Goal: Information Seeking & Learning: Learn about a topic

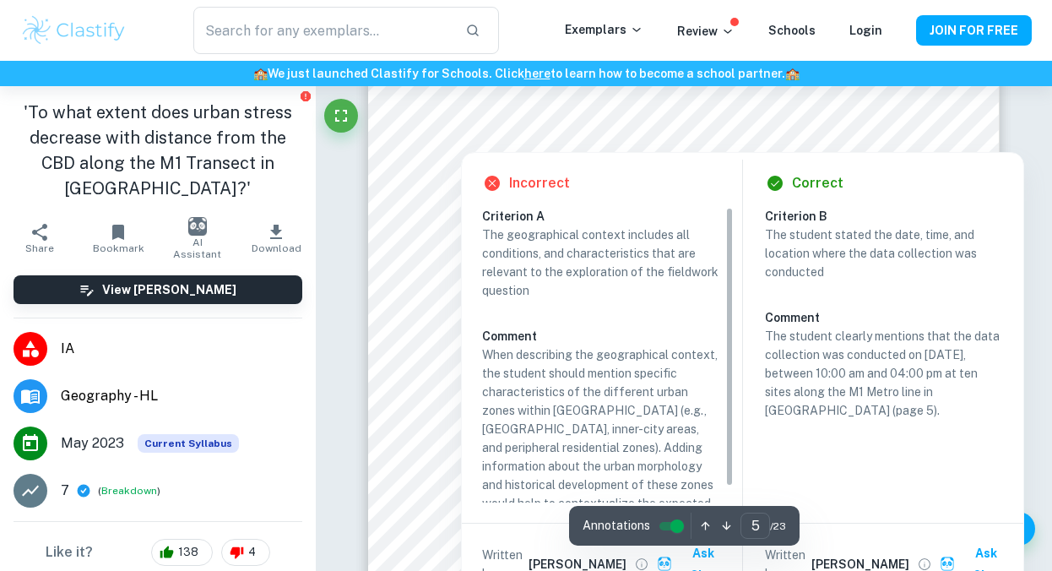
scroll to position [4145, 0]
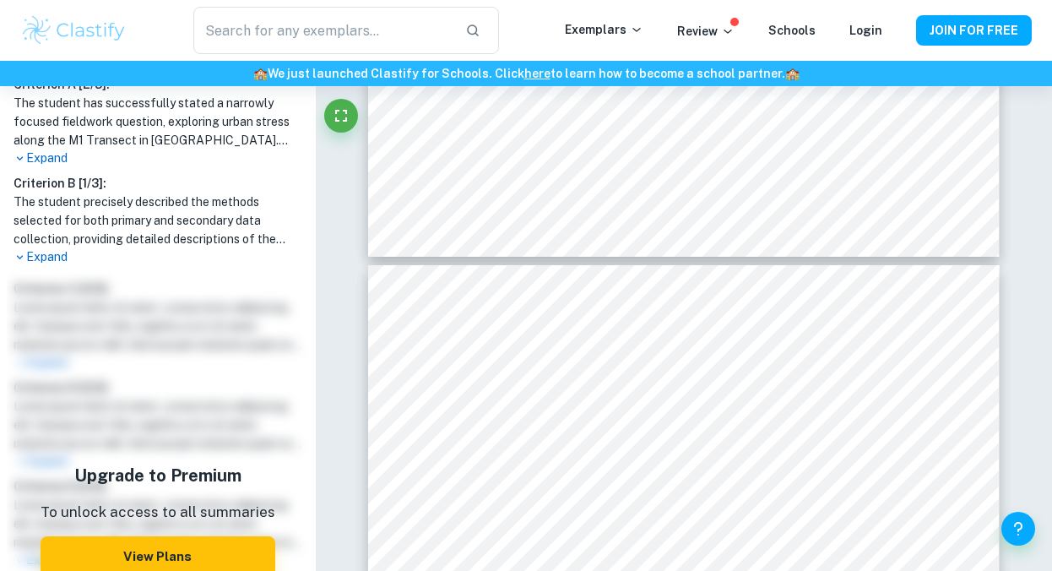
scroll to position [516, 0]
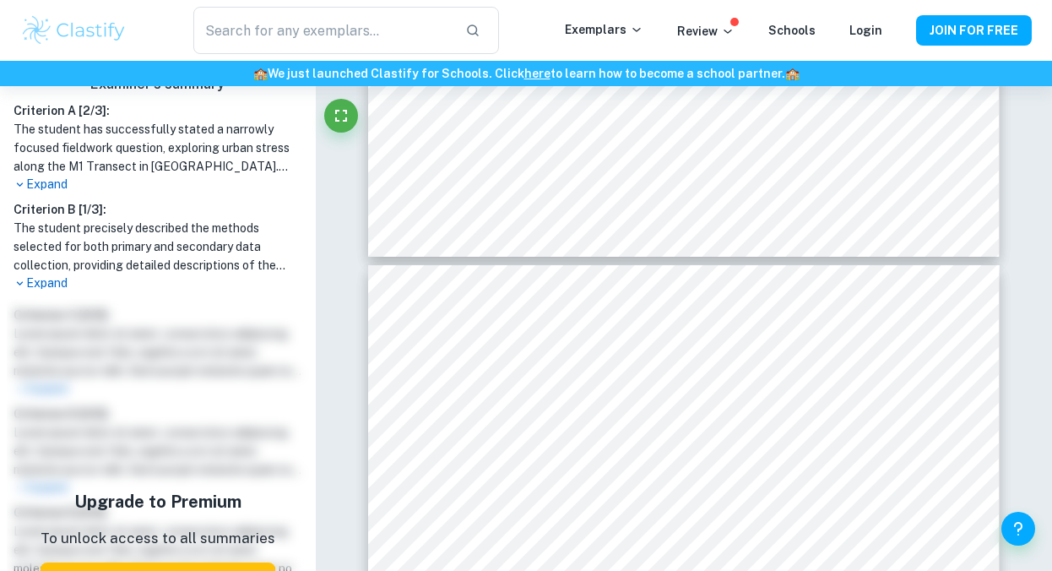
click at [74, 340] on div "Upgrade to Premium To unlock access to all summaries View Plans" at bounding box center [158, 546] width 302 height 494
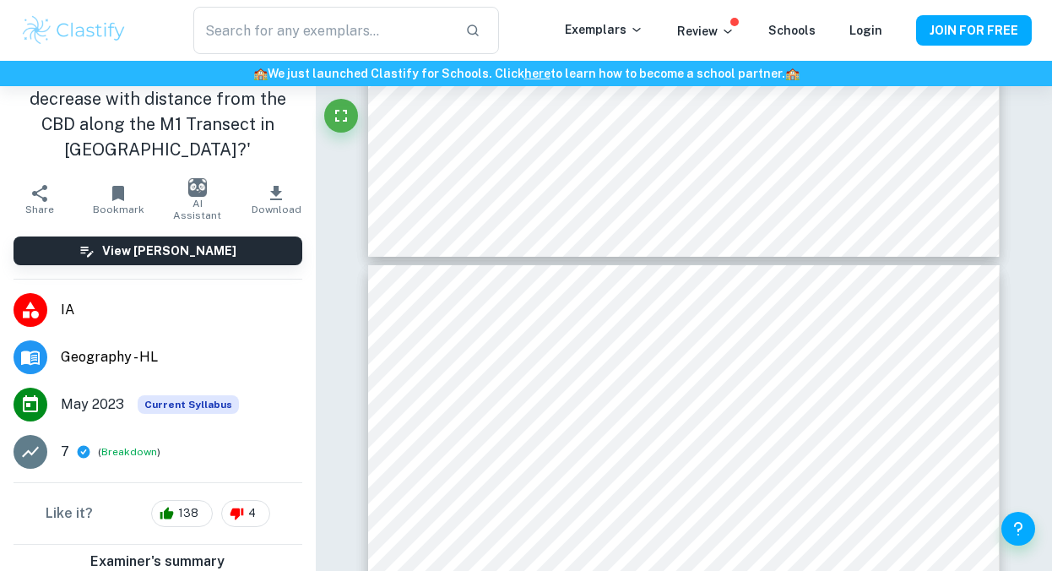
scroll to position [0, 0]
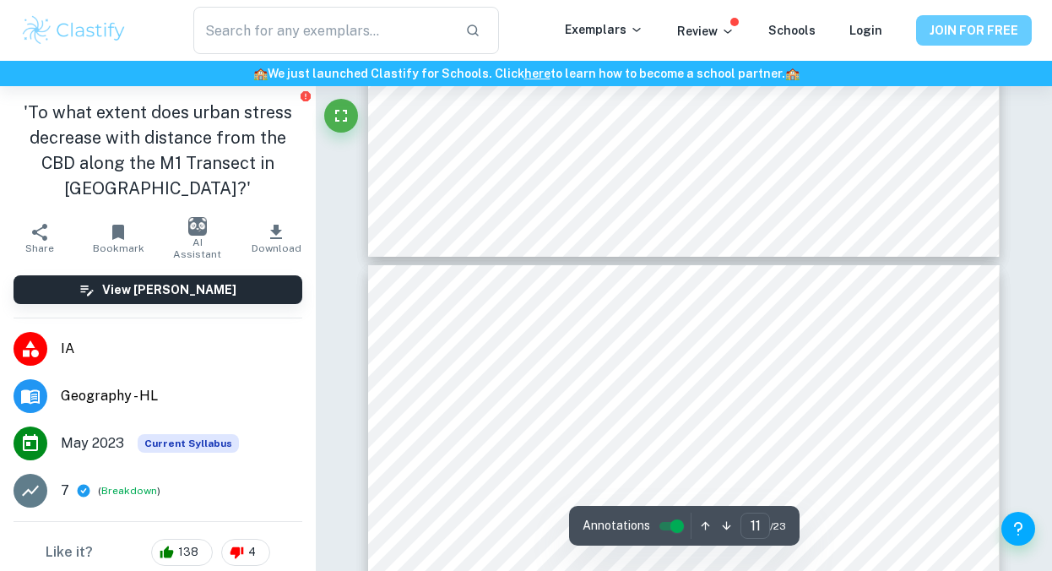
click at [980, 32] on button "JOIN FOR FREE" at bounding box center [974, 30] width 116 height 30
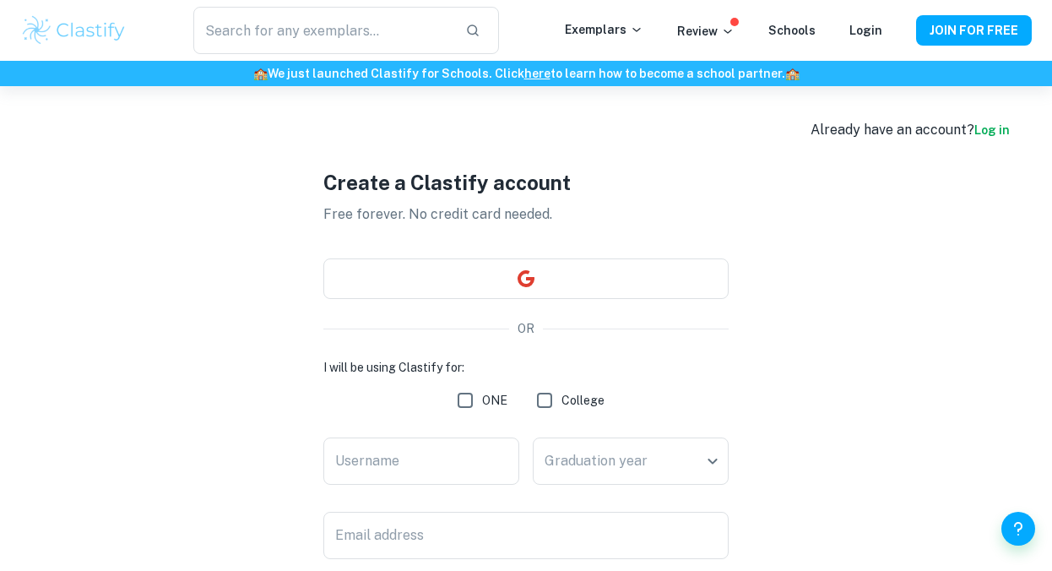
click at [558, 299] on div "Create a Clastify account Free forever. No credit card needed. OR I will be usi…" at bounding box center [525, 462] width 405 height 753
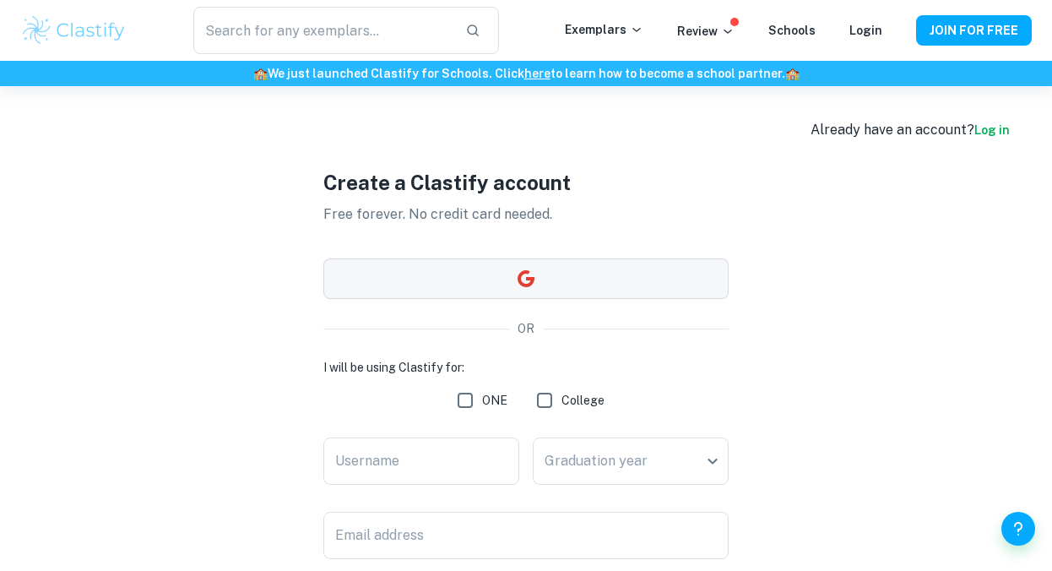
click at [536, 284] on button "button" at bounding box center [525, 278] width 405 height 41
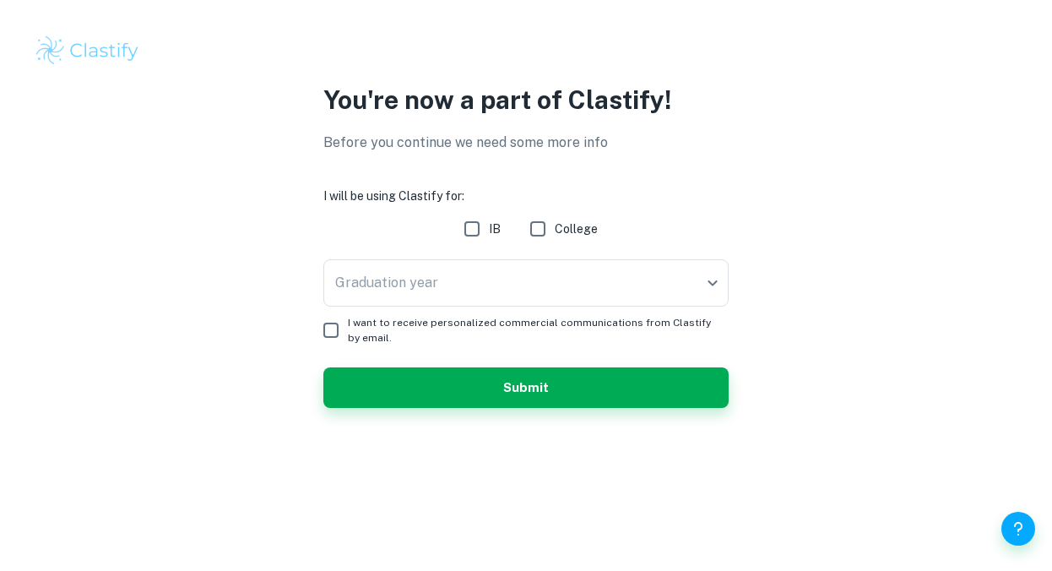
click at [473, 226] on input "IB" at bounding box center [472, 229] width 34 height 34
checkbox input "true"
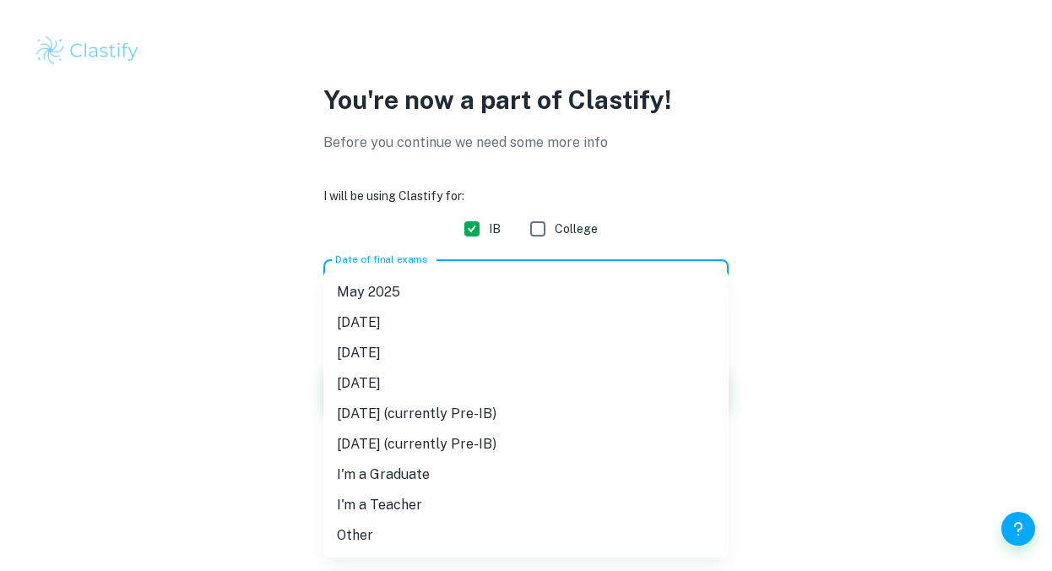
click at [471, 300] on body "We value your privacy We use cookies to enhance your browsing experience, serve…" at bounding box center [526, 285] width 1052 height 571
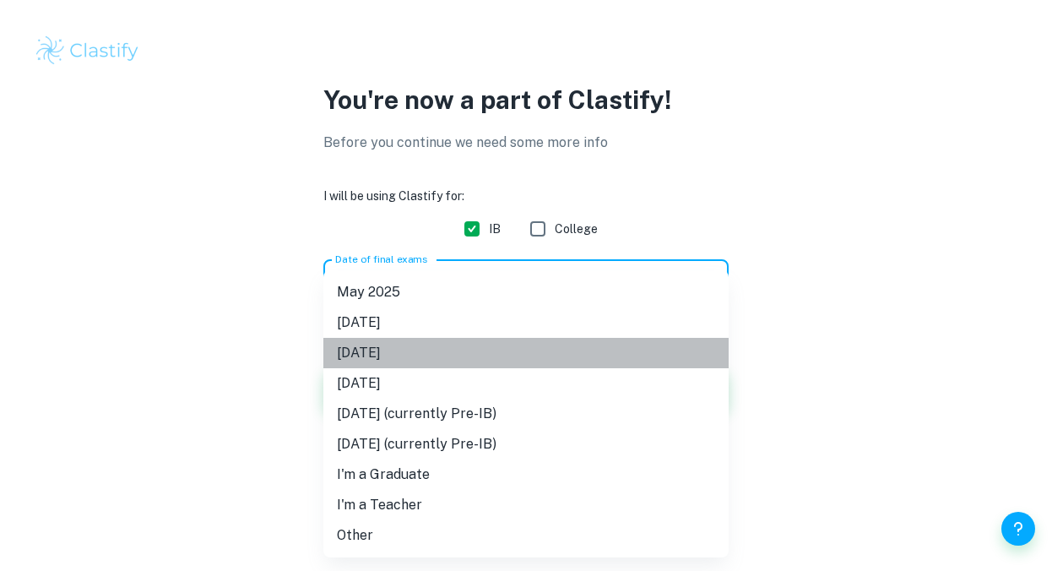
click at [457, 356] on li "[DATE]" at bounding box center [525, 353] width 405 height 30
type input "M26"
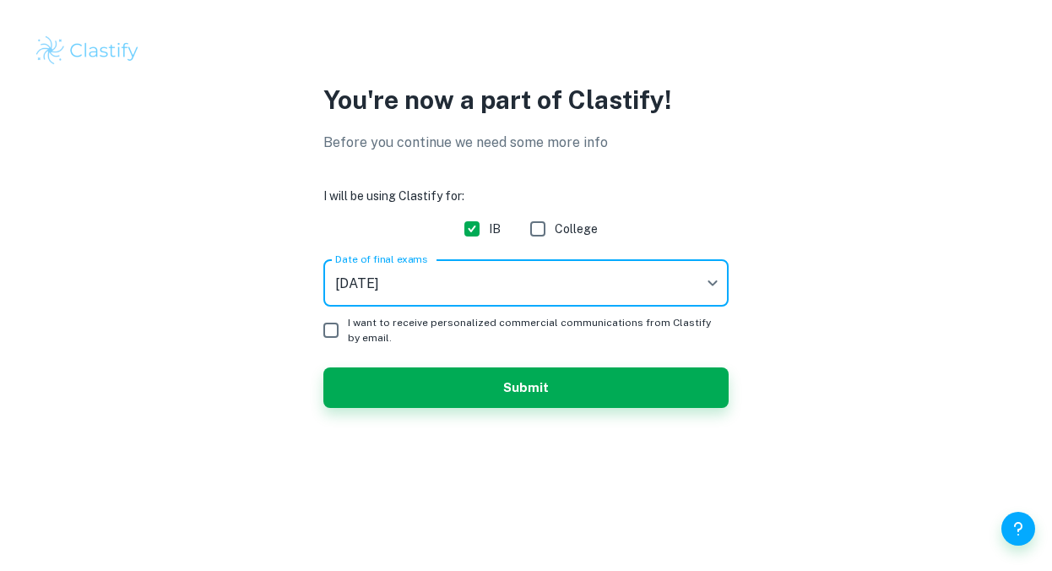
click at [330, 327] on input "I want to receive personalized commercial communications from Clastify by email." at bounding box center [331, 330] width 34 height 34
checkbox input "true"
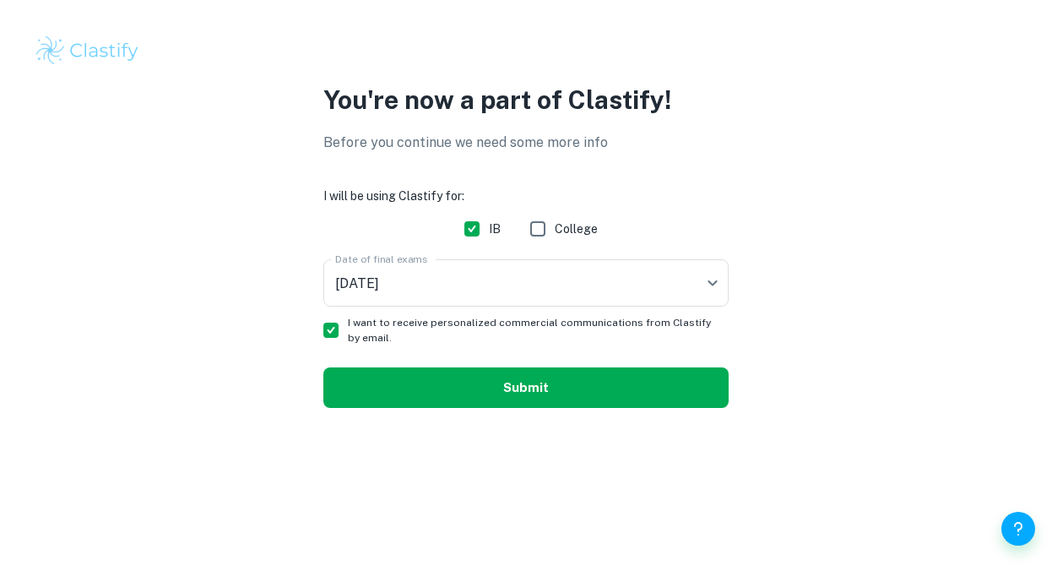
click at [470, 393] on button "Submit" at bounding box center [525, 387] width 405 height 41
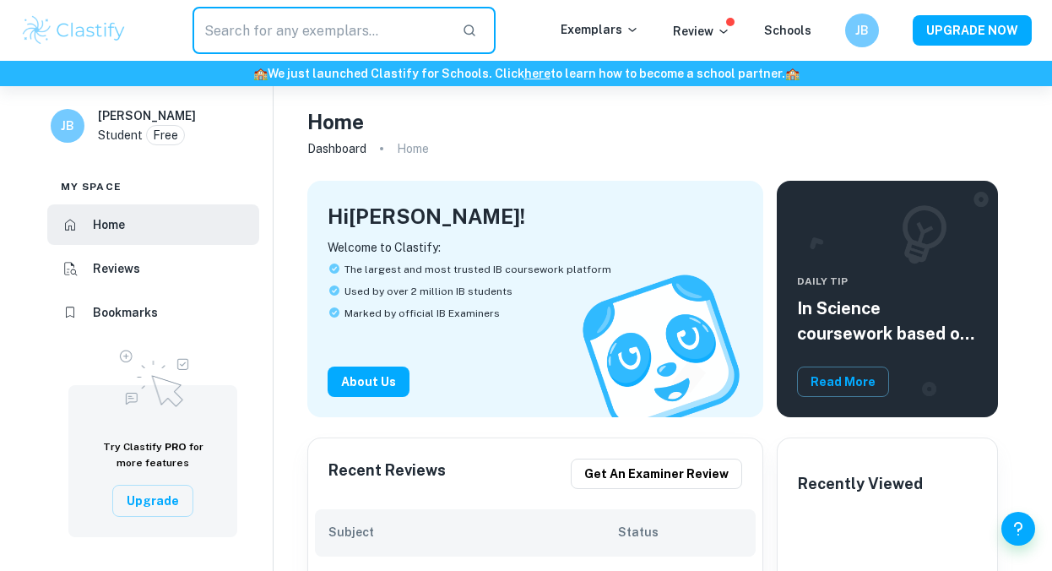
click at [349, 46] on input "text" at bounding box center [320, 30] width 256 height 47
type input "geography HL"
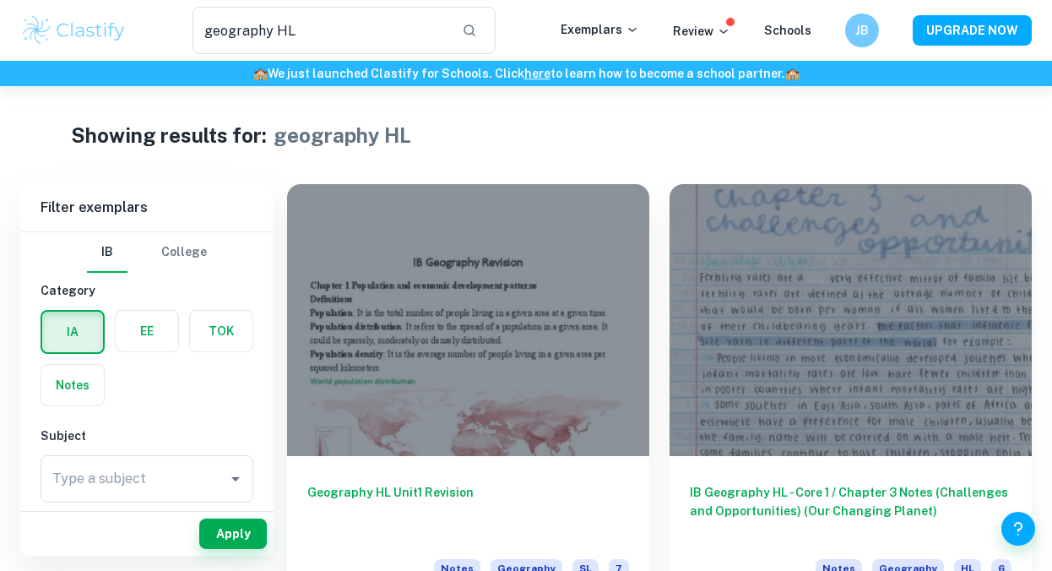
click at [732, 42] on div "geography HL ​ Exemplars Review Schools JB UPGRADE NOW" at bounding box center [526, 30] width 1052 height 47
click at [720, 38] on p "Review" at bounding box center [701, 31] width 57 height 19
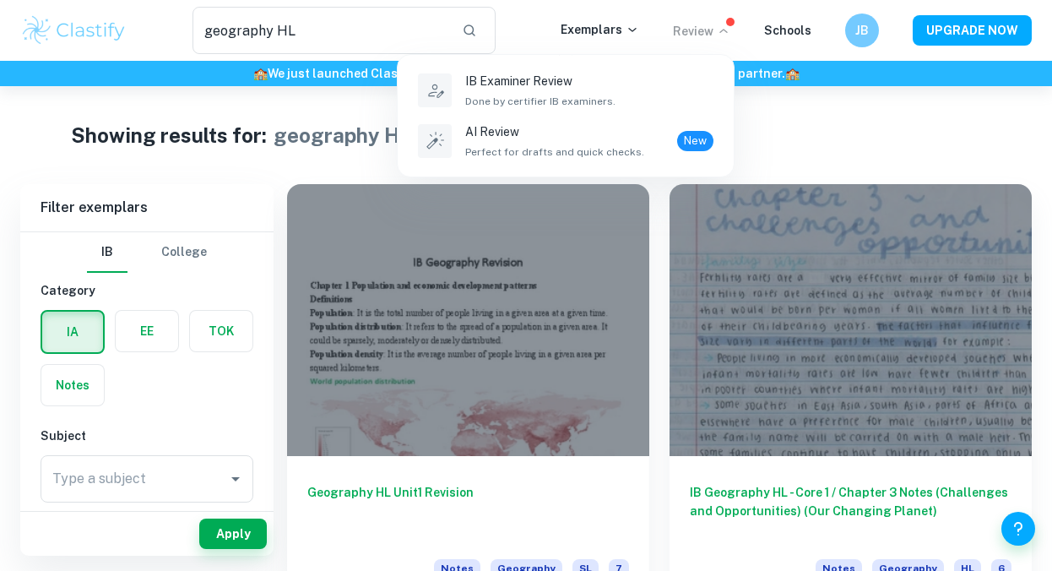
click at [719, 32] on div at bounding box center [526, 285] width 1052 height 571
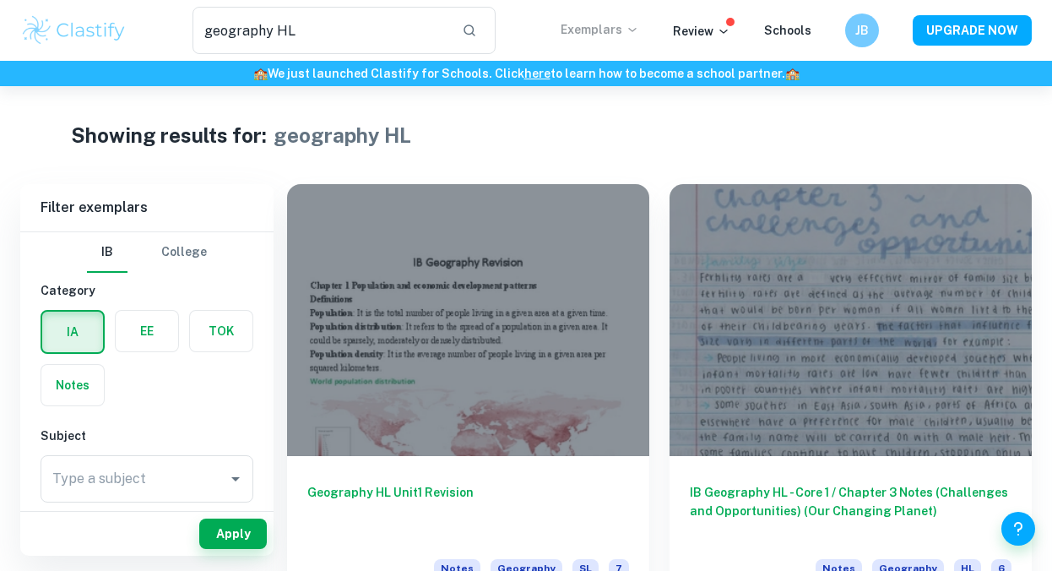
click at [615, 30] on p "Exemplars" at bounding box center [599, 29] width 78 height 19
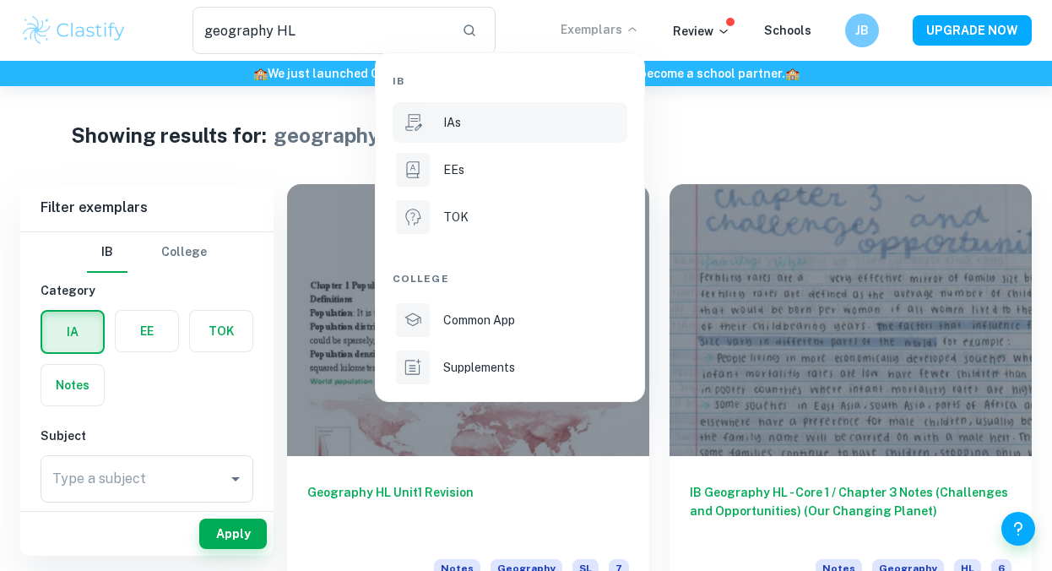
click at [445, 117] on p "IAs" at bounding box center [452, 122] width 18 height 19
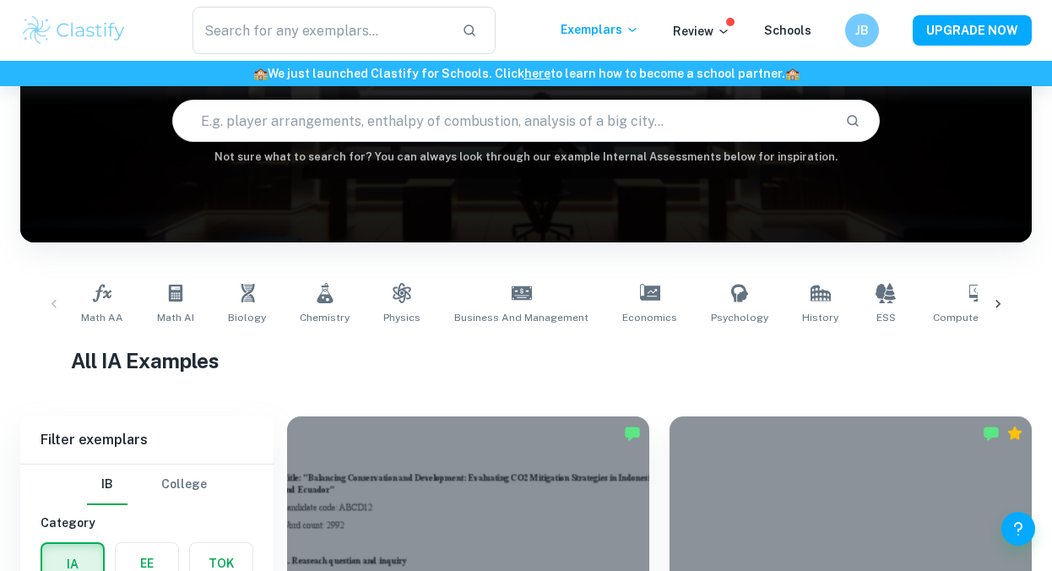
scroll to position [158, 0]
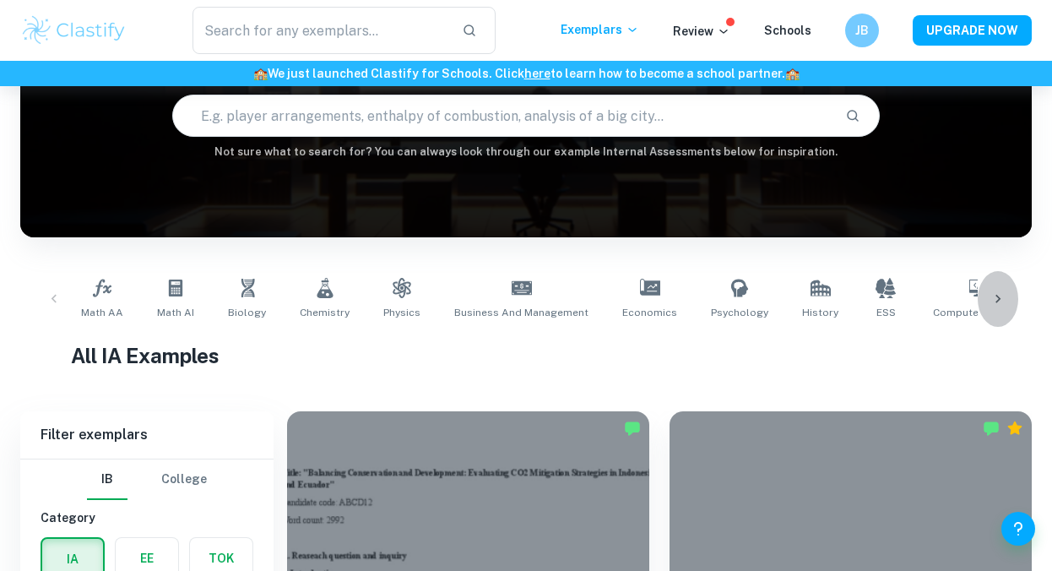
click at [993, 311] on div at bounding box center [997, 299] width 41 height 56
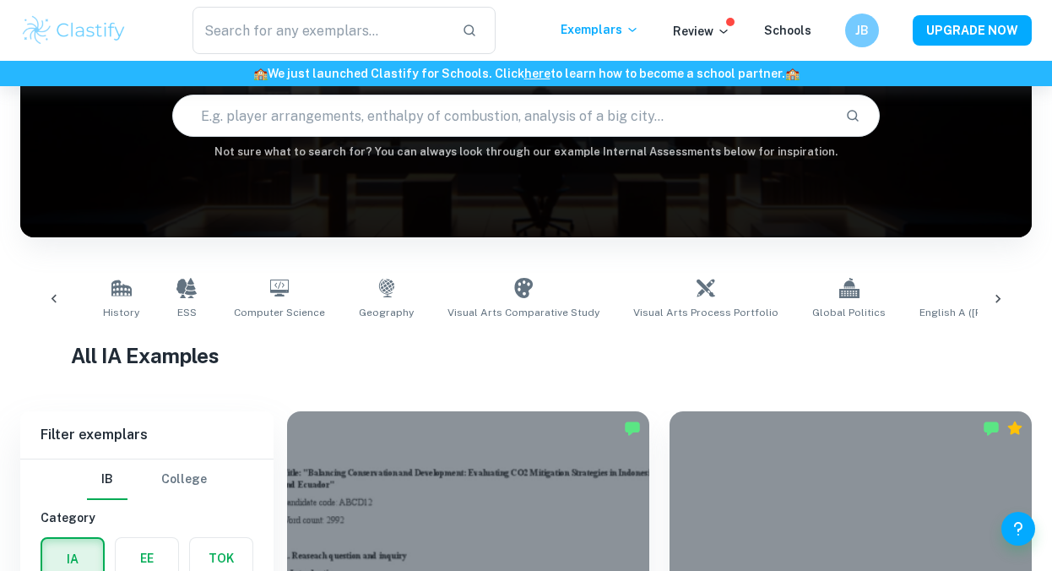
scroll to position [0, 792]
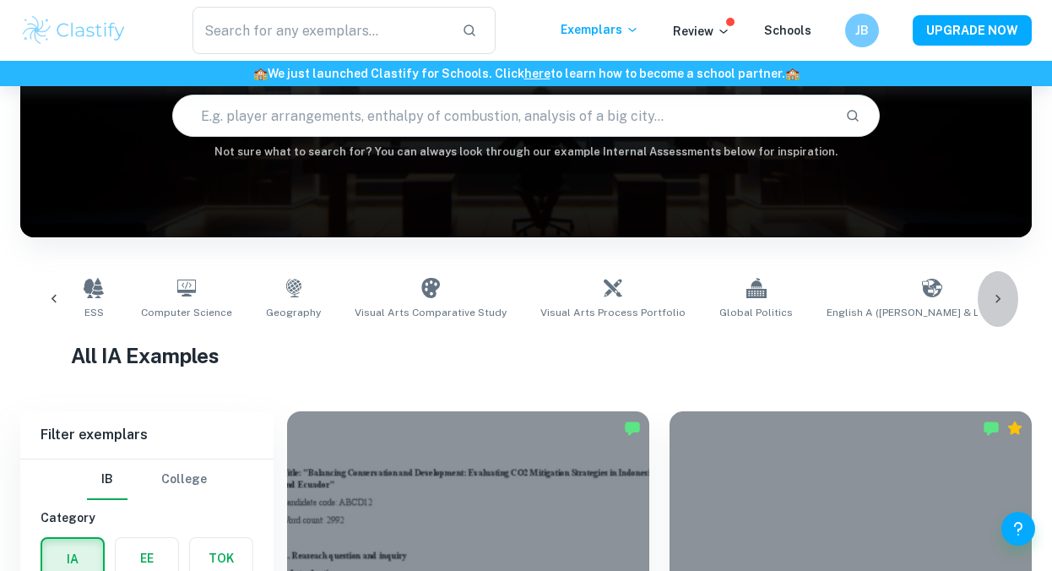
click at [991, 290] on icon at bounding box center [997, 298] width 17 height 17
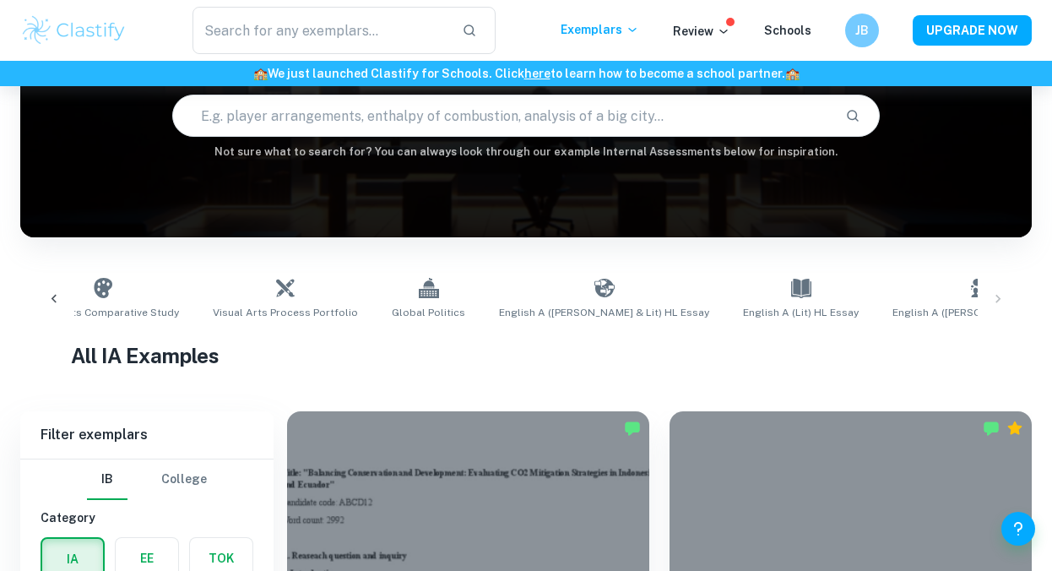
scroll to position [0, 1371]
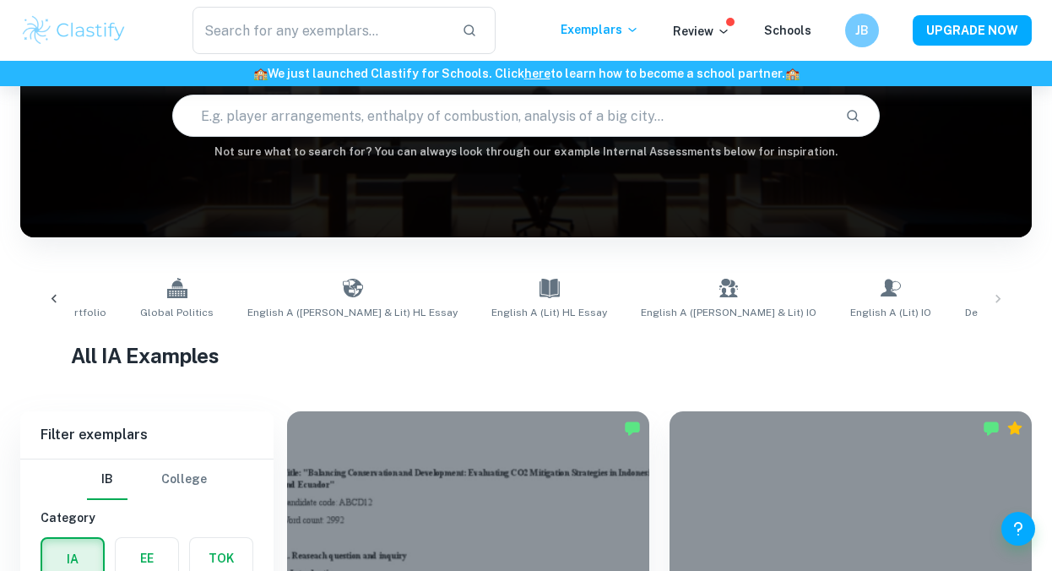
click at [989, 293] on div "Math AA Math AI Biology Chemistry Physics Business and Management Economics Psy…" at bounding box center [526, 299] width 984 height 56
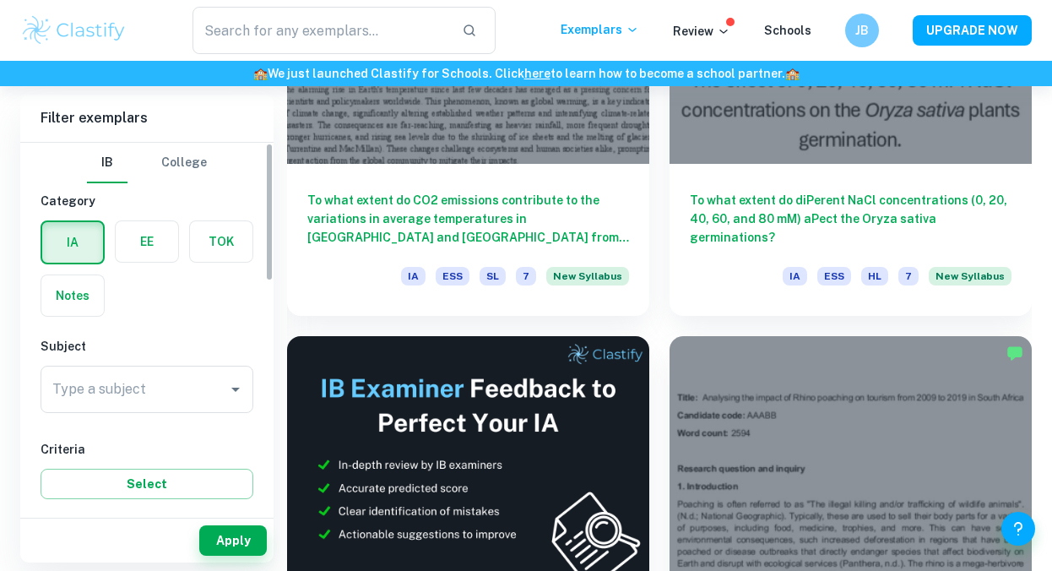
scroll to position [680, 0]
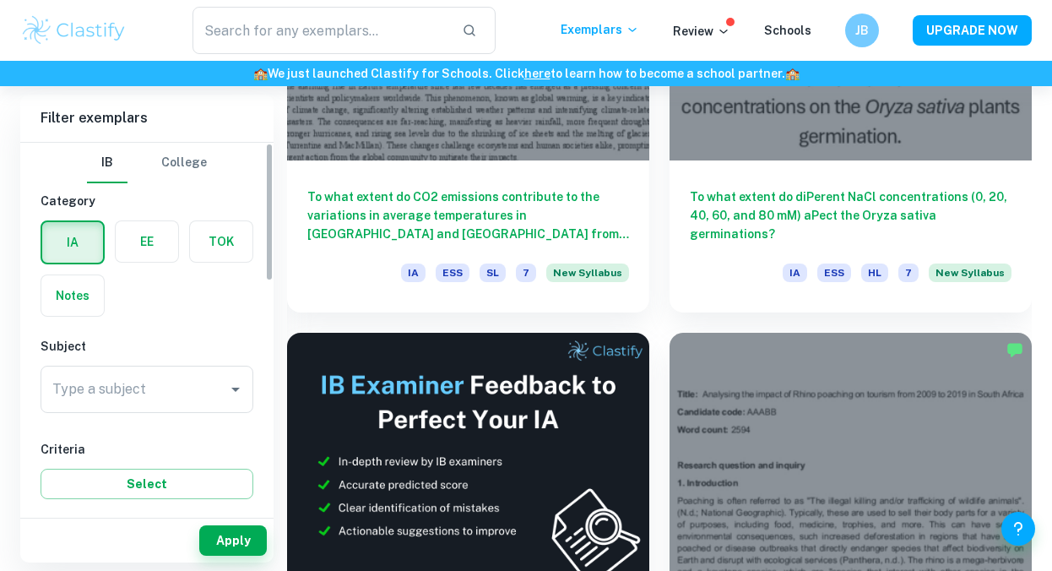
click at [116, 397] on input "Type a subject" at bounding box center [134, 389] width 172 height 32
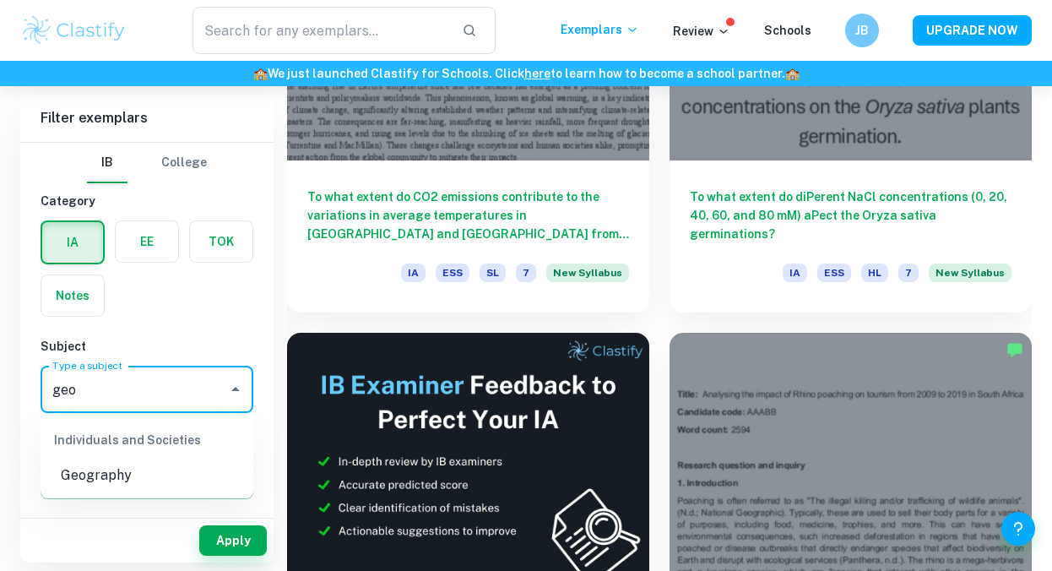
click at [126, 487] on li "Geography" at bounding box center [147, 475] width 213 height 30
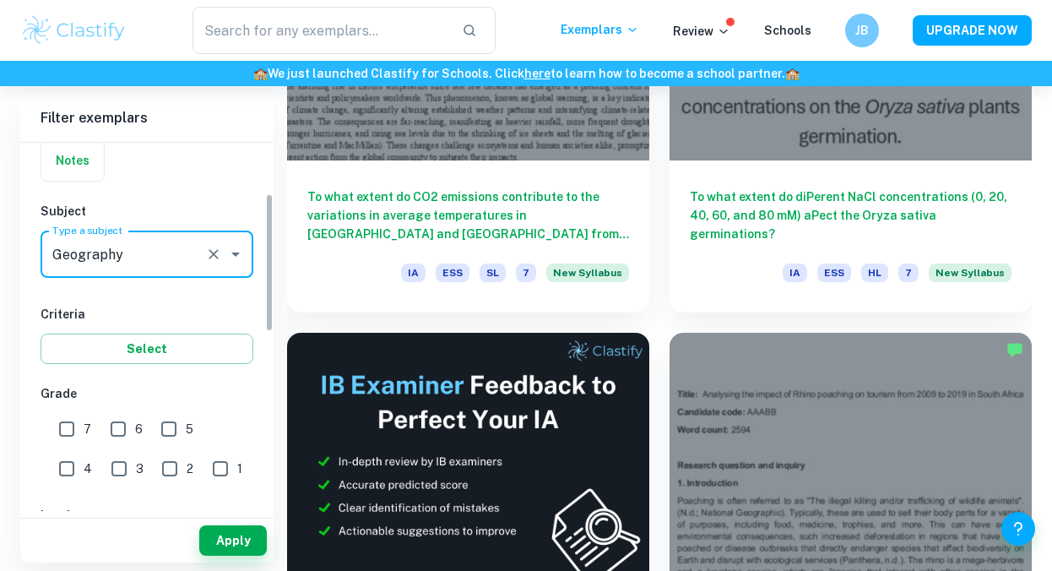
scroll to position [138, 0]
type input "Geography"
click at [79, 430] on input "7" at bounding box center [67, 426] width 34 height 34
checkbox input "true"
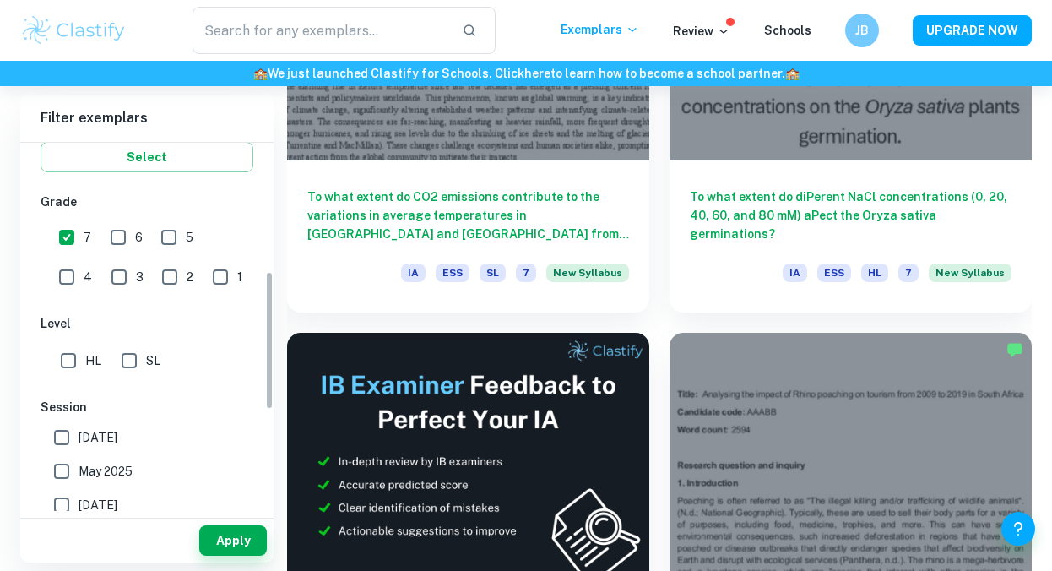
scroll to position [341, 0]
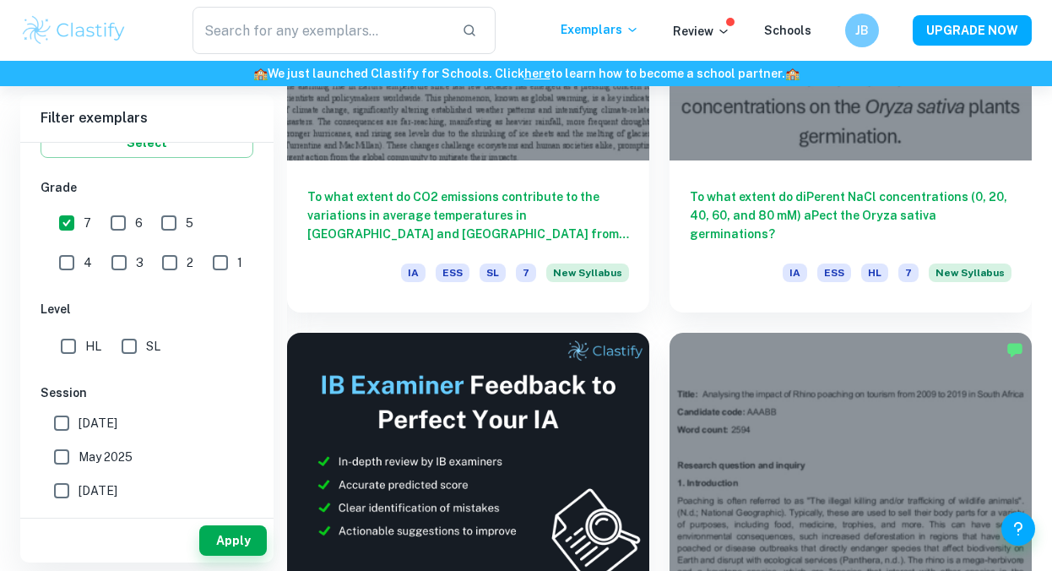
click at [73, 338] on input "HL" at bounding box center [68, 346] width 34 height 34
checkbox input "true"
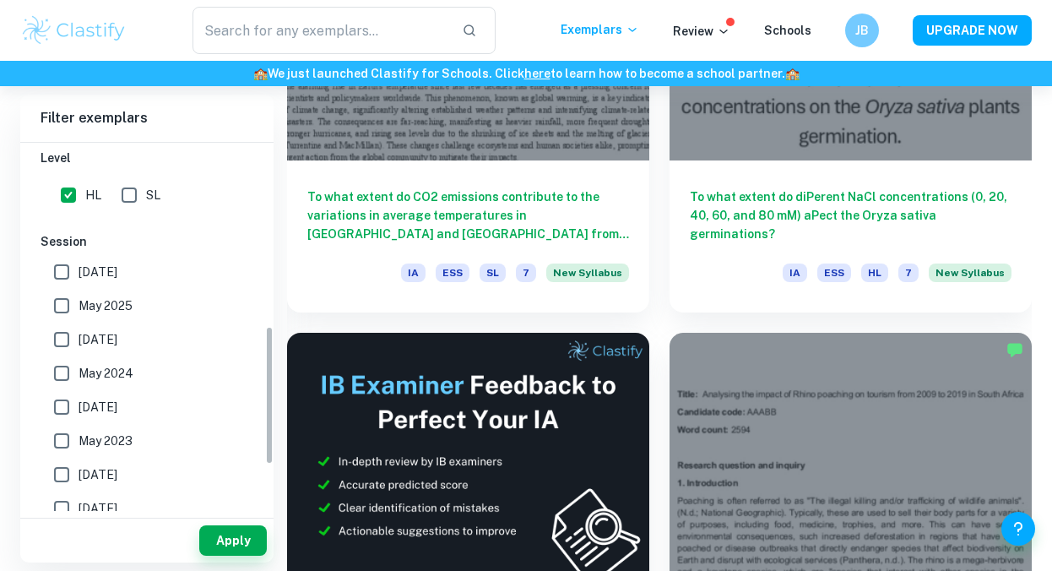
scroll to position [506, 0]
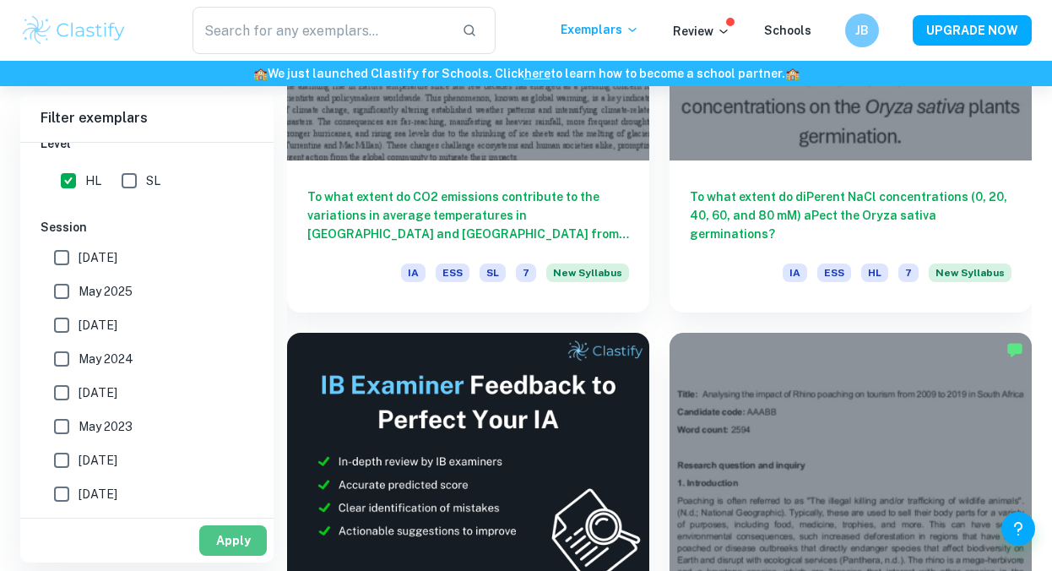
click at [219, 536] on button "Apply" at bounding box center [233, 540] width 68 height 30
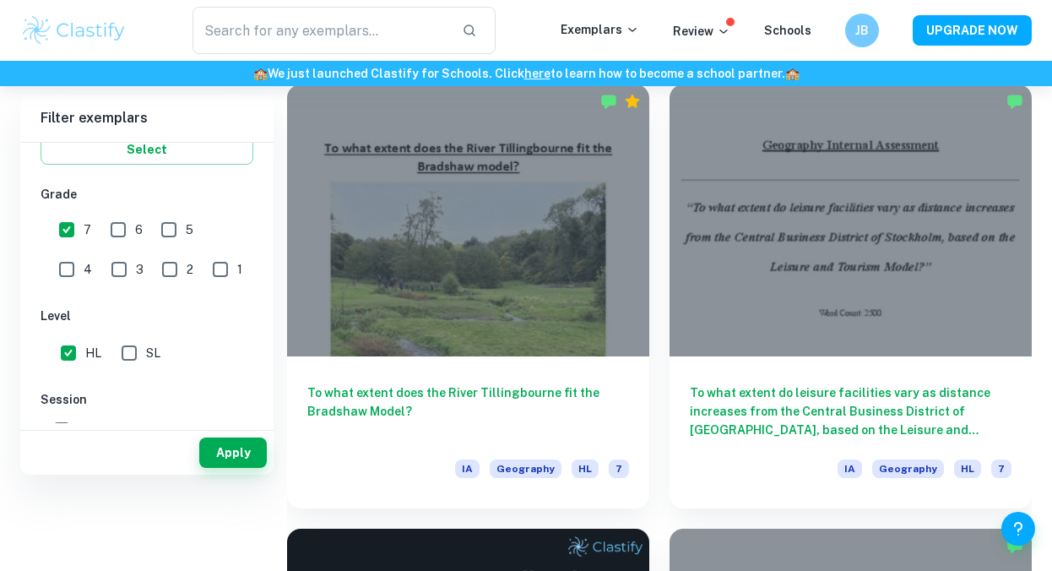
scroll to position [514, 0]
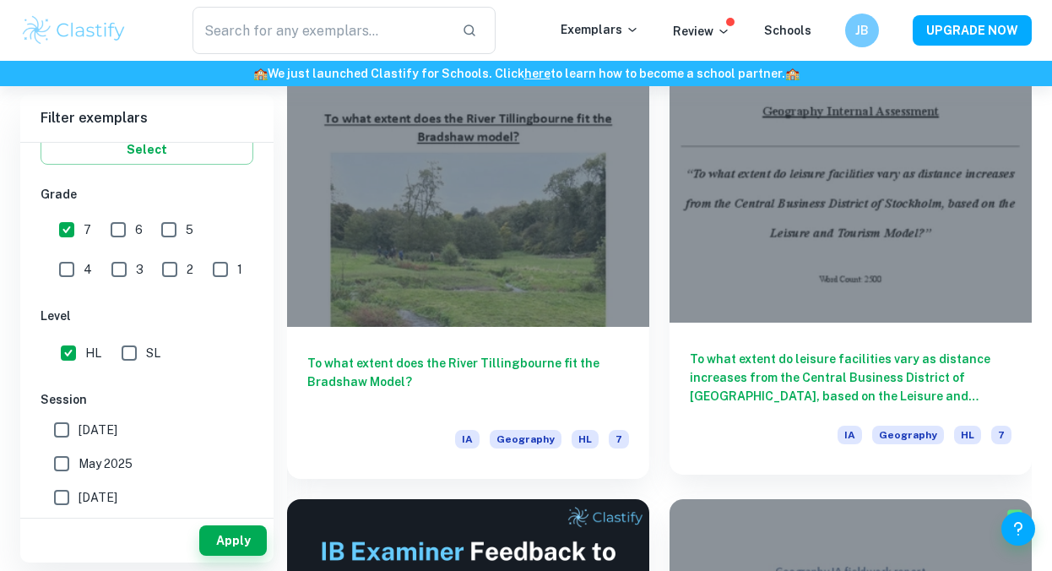
click at [806, 331] on div "To what extent do leisure facilities vary as distance increases from the Centra…" at bounding box center [850, 398] width 362 height 152
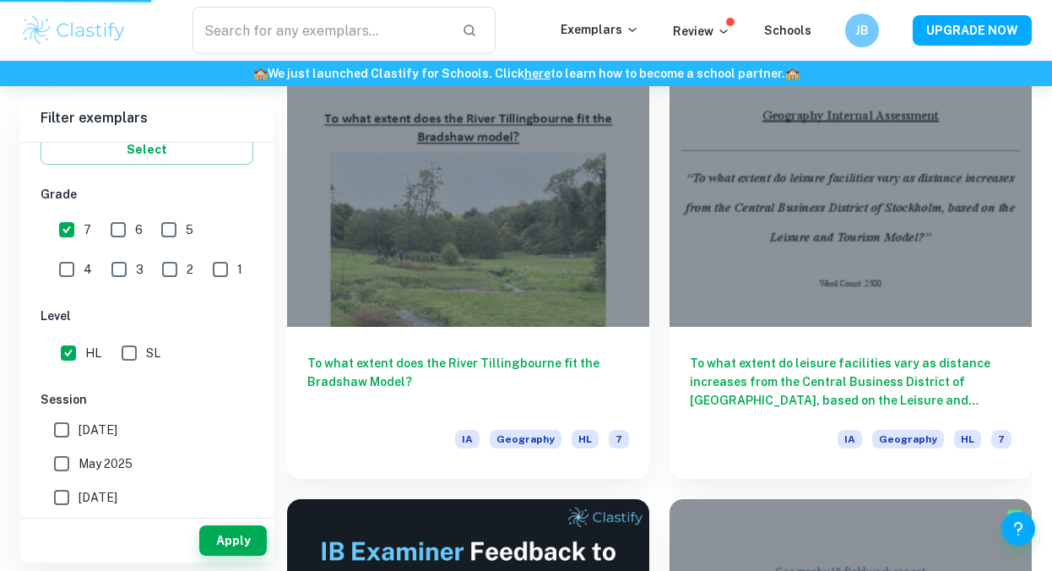
click at [120, 225] on input "6" at bounding box center [118, 230] width 34 height 34
checkbox input "true"
click at [169, 229] on input "5" at bounding box center [169, 230] width 34 height 34
checkbox input "true"
click at [235, 542] on button "Apply" at bounding box center [233, 540] width 68 height 30
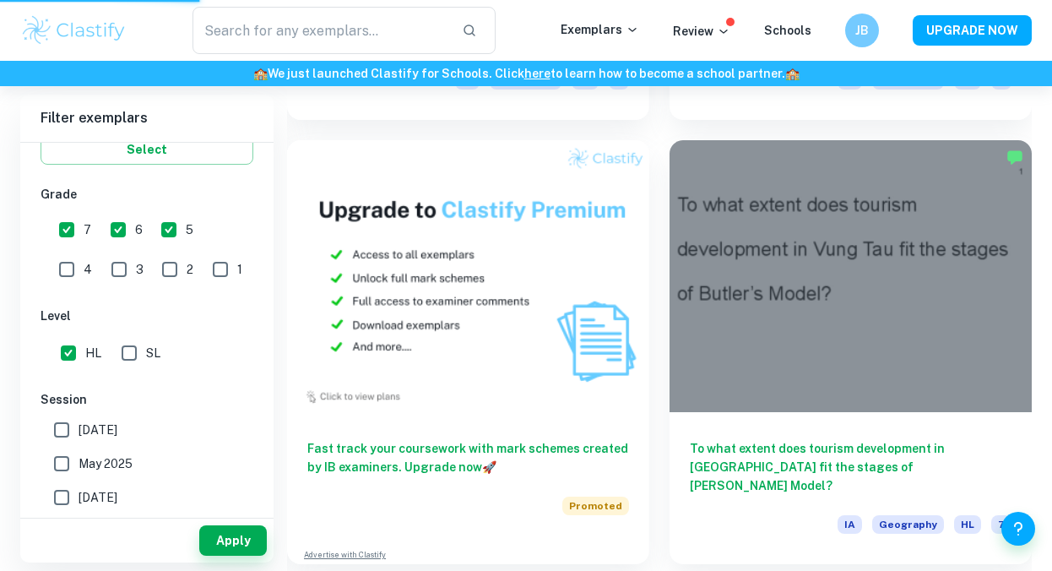
scroll to position [1790, 0]
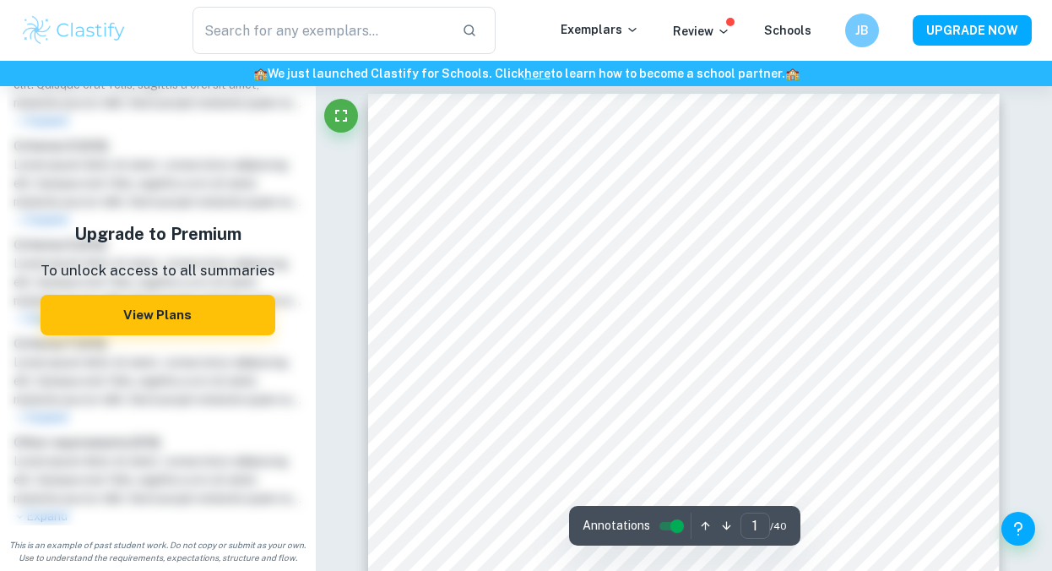
scroll to position [3, 0]
click at [217, 325] on button "View Plans" at bounding box center [158, 315] width 235 height 41
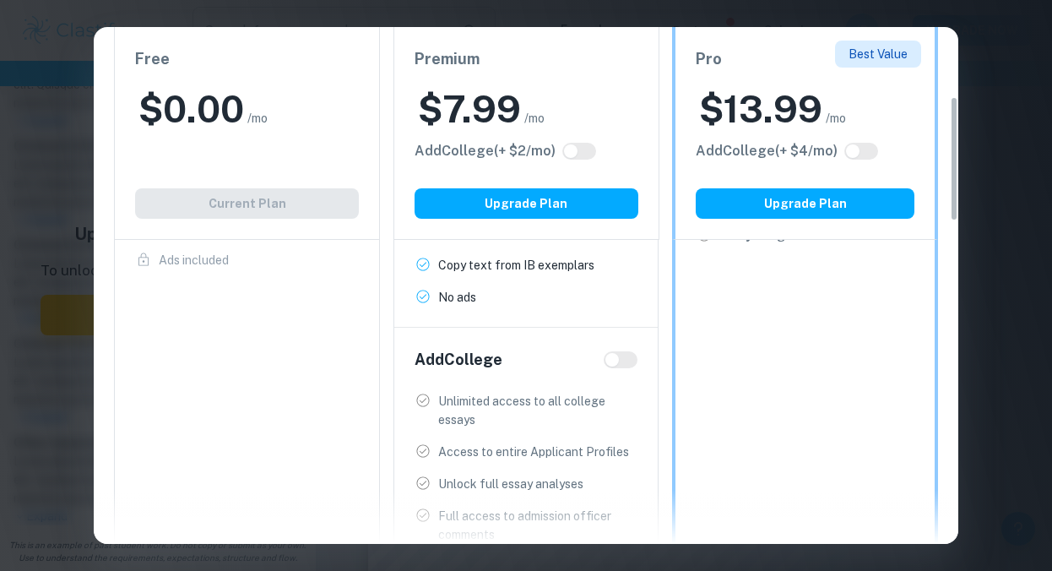
scroll to position [0, 0]
